Goal: Task Accomplishment & Management: Complete application form

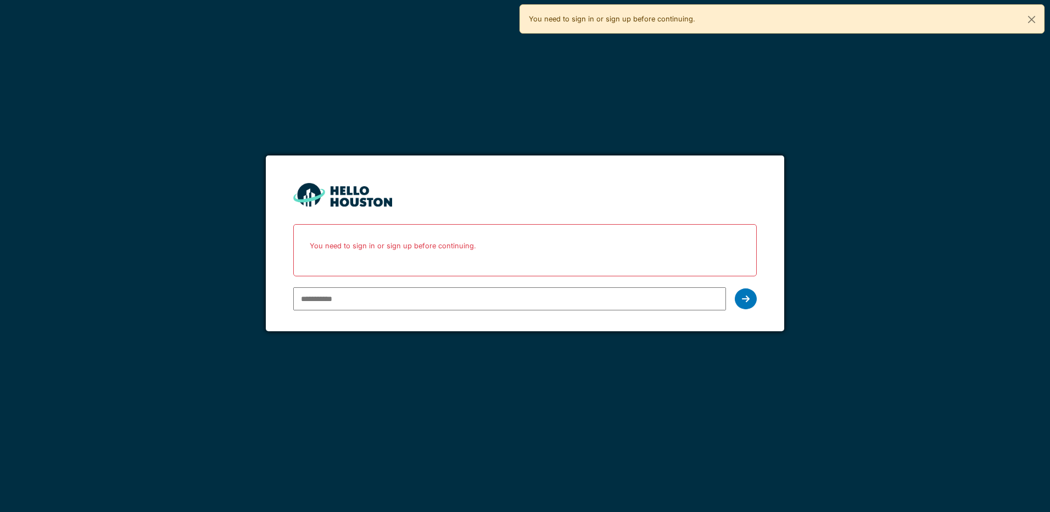
type input "**********"
click at [748, 298] on icon at bounding box center [746, 298] width 8 height 9
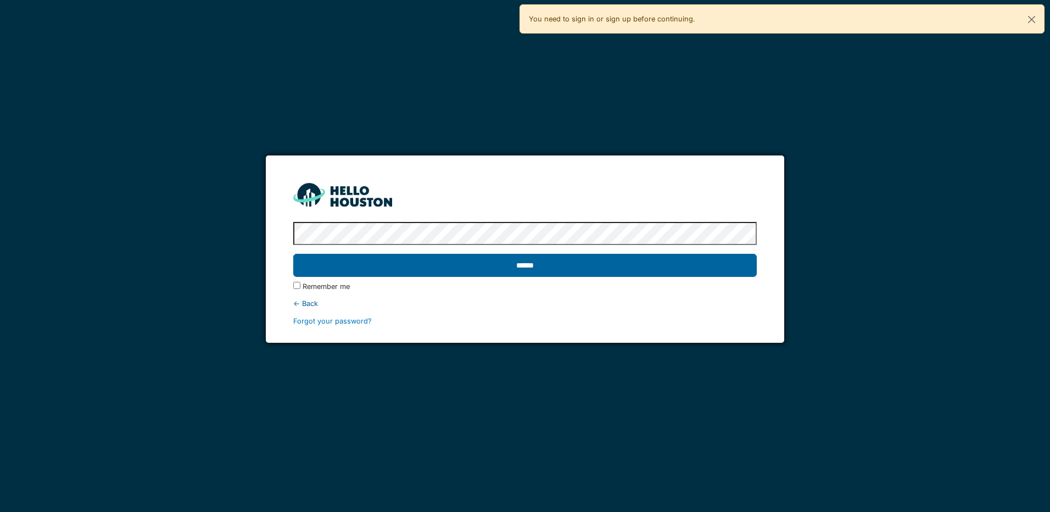
click at [596, 265] on input "******" at bounding box center [524, 265] width 463 height 23
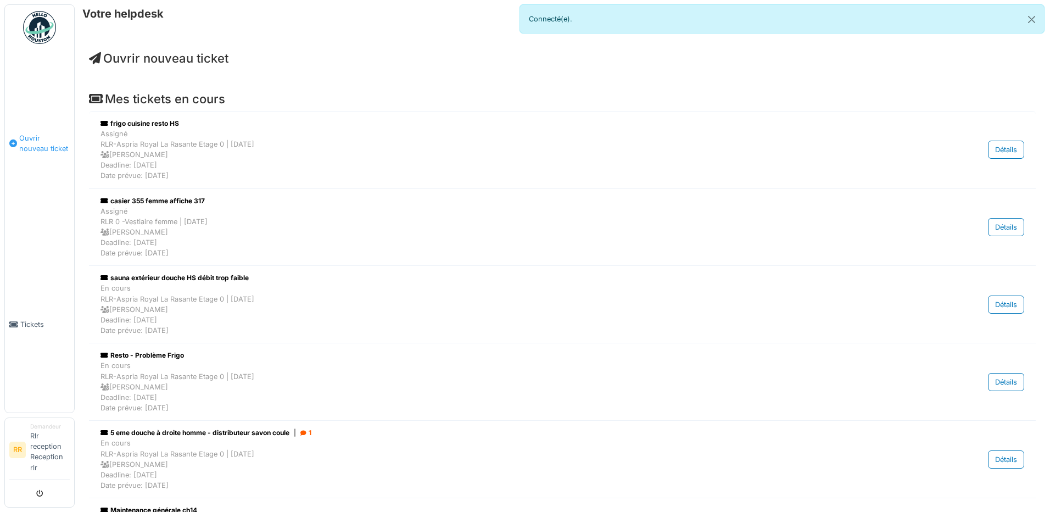
click at [46, 225] on link "Ouvrir nouveau ticket" at bounding box center [39, 143] width 69 height 186
